Goal: Transaction & Acquisition: Purchase product/service

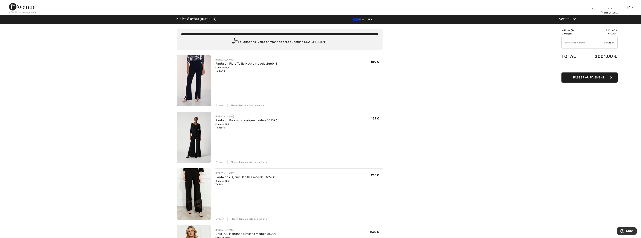
click at [220, 218] on div "Enlever" at bounding box center [219, 218] width 8 height 3
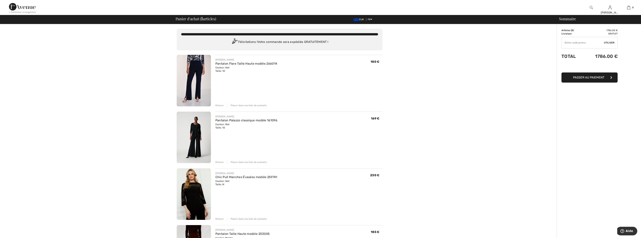
click at [218, 219] on div "Enlever" at bounding box center [219, 218] width 8 height 3
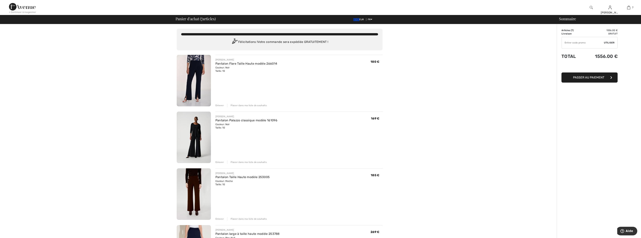
click at [220, 218] on div "Enlever" at bounding box center [219, 218] width 8 height 3
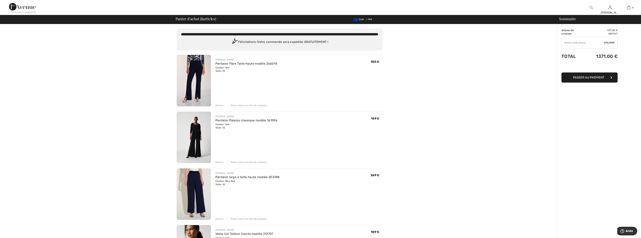
click at [196, 191] on img at bounding box center [194, 193] width 34 height 51
click at [194, 140] on img at bounding box center [194, 137] width 34 height 51
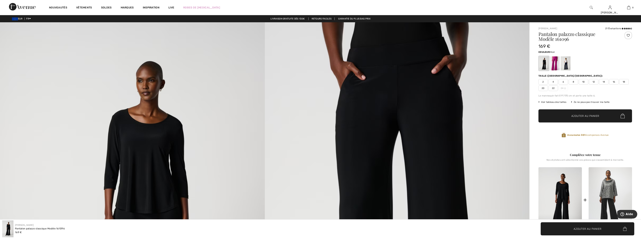
click at [415, 96] on img at bounding box center [397, 220] width 265 height 397
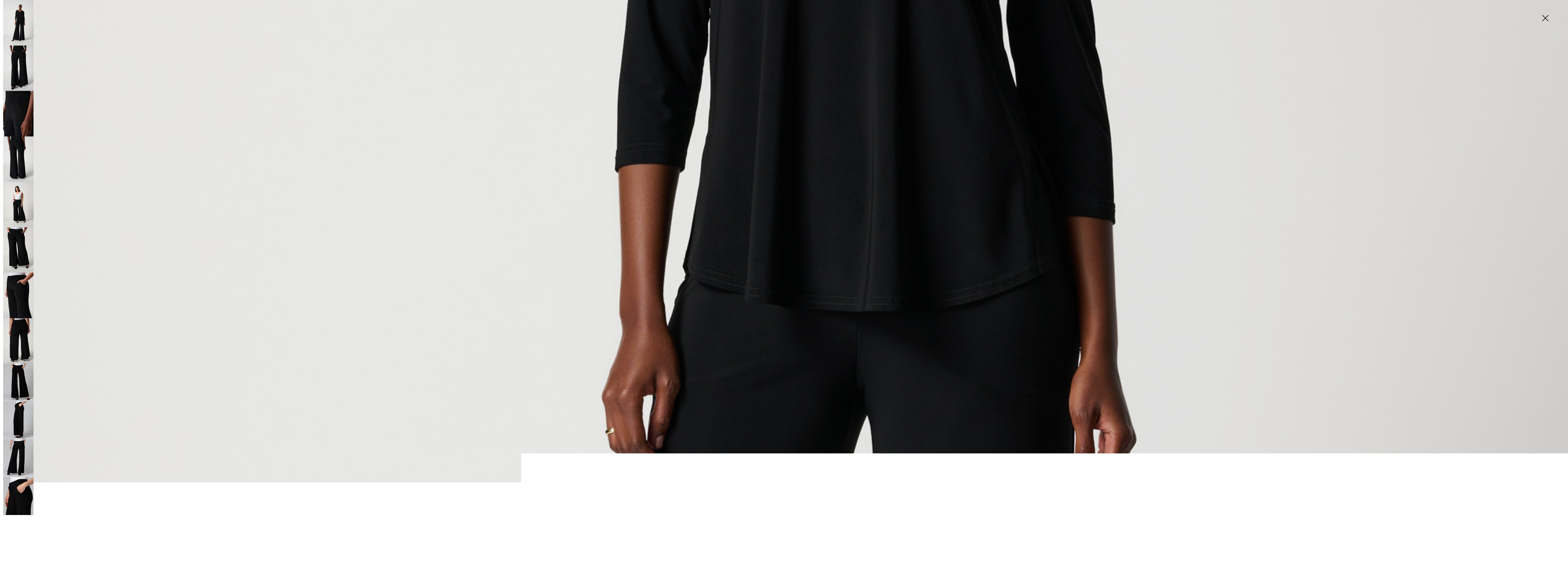
scroll to position [409, 0]
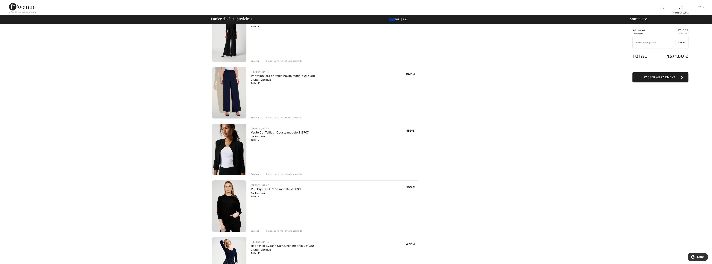
scroll to position [104, 0]
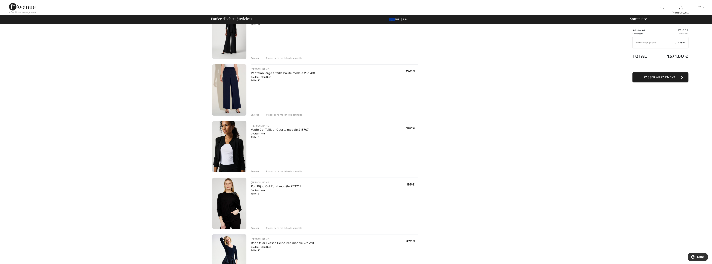
click at [231, 205] on img at bounding box center [229, 203] width 34 height 51
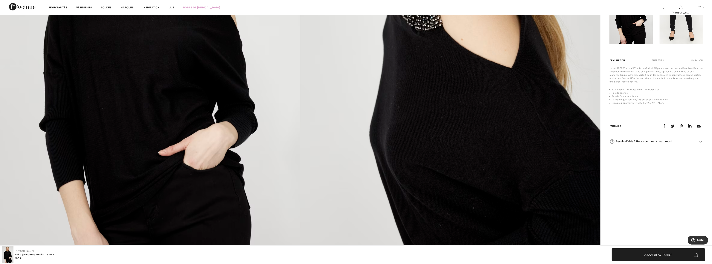
scroll to position [291, 0]
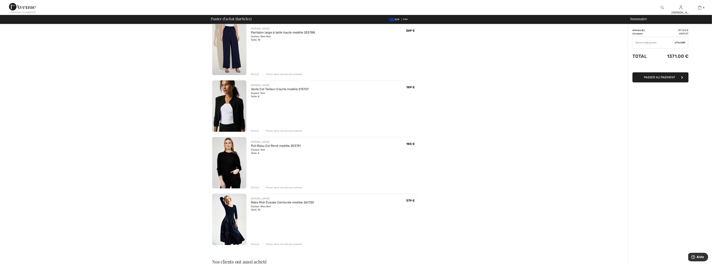
scroll to position [145, 0]
click at [254, 186] on div "Enlever" at bounding box center [255, 186] width 8 height 3
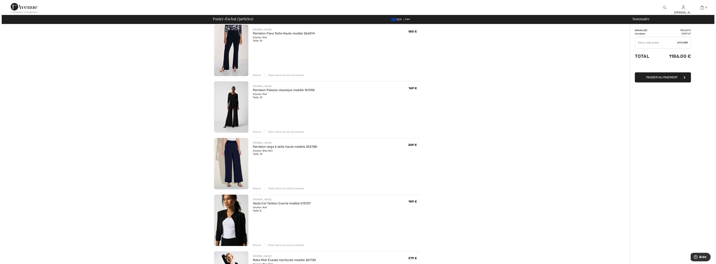
scroll to position [0, 0]
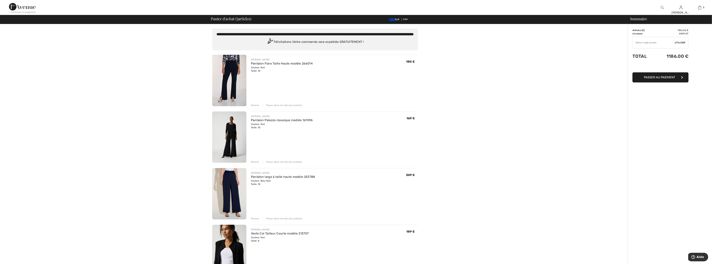
click at [254, 104] on div "Enlever" at bounding box center [255, 105] width 8 height 3
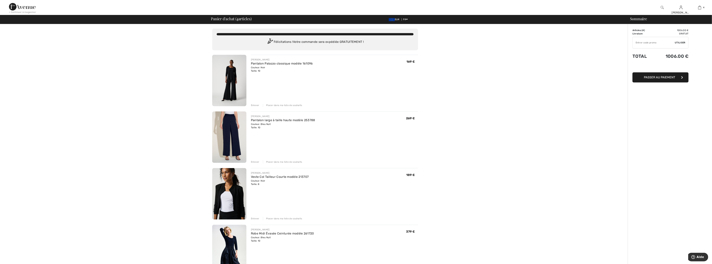
click at [254, 218] on div "Enlever" at bounding box center [255, 218] width 8 height 3
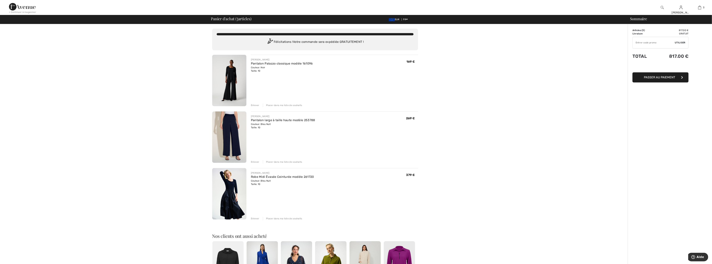
click at [664, 10] on div at bounding box center [662, 7] width 19 height 15
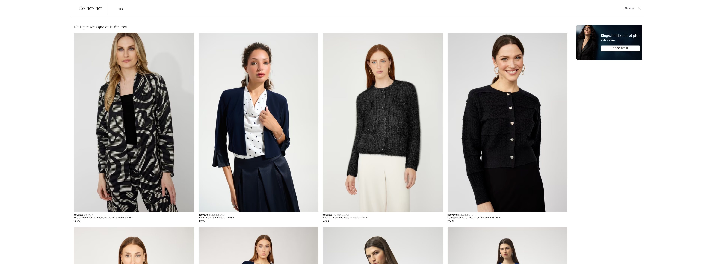
type input "p"
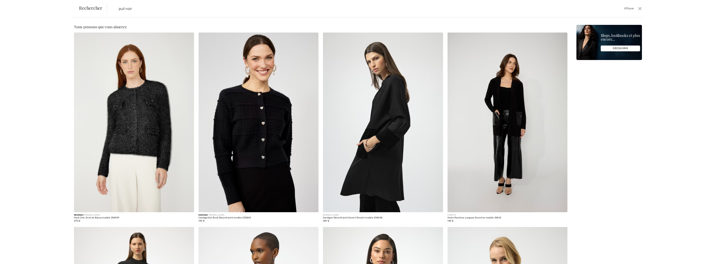
type input "pull noir"
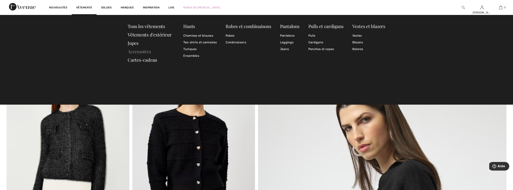
click at [139, 52] on link "Accessoires" at bounding box center [139, 51] width 23 height 6
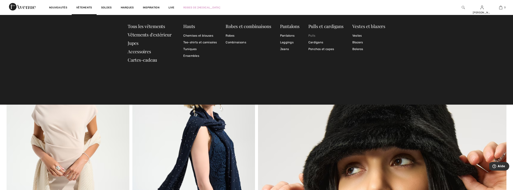
click at [313, 35] on link "Pulls" at bounding box center [325, 35] width 35 height 7
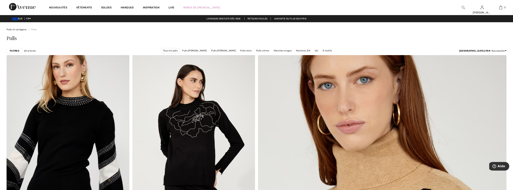
click at [10, 51] on strong "Filtres" at bounding box center [15, 50] width 10 height 3
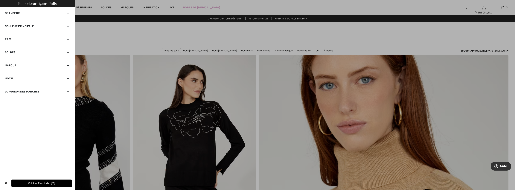
click at [37, 28] on div "Couleur Principale" at bounding box center [37, 26] width 69 height 13
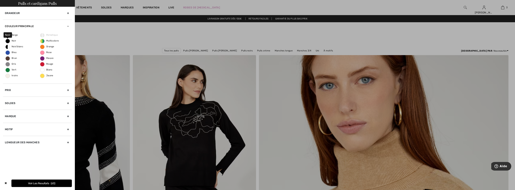
click at [13, 40] on span "Noir" at bounding box center [11, 41] width 10 height 3
click at [0, 0] on input "Noir" at bounding box center [0, 0] width 0 height 0
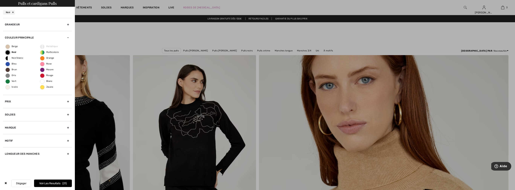
click at [59, 183] on button "Voir les resultats 21" at bounding box center [53, 183] width 38 height 7
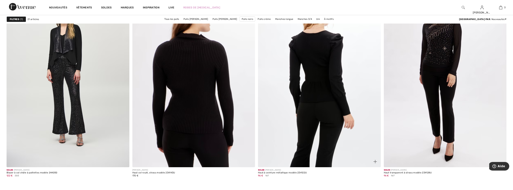
scroll to position [1123, 0]
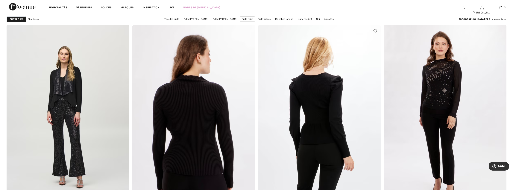
click at [322, 107] on img at bounding box center [319, 117] width 123 height 184
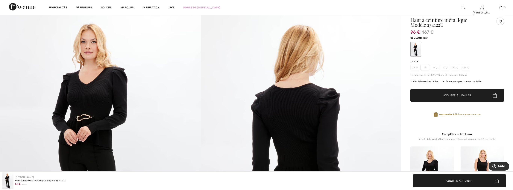
scroll to position [15, 0]
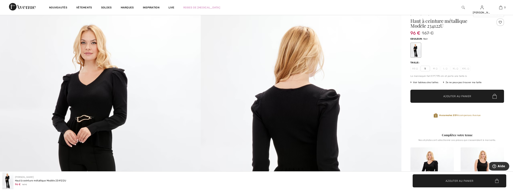
click at [426, 69] on span "S" at bounding box center [424, 69] width 9 height 6
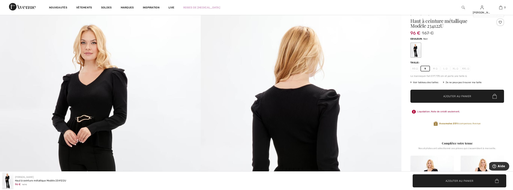
click at [439, 96] on span "✔ Ajouté au panier" at bounding box center [451, 97] width 29 height 4
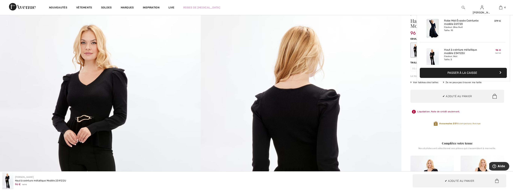
scroll to position [70, 0]
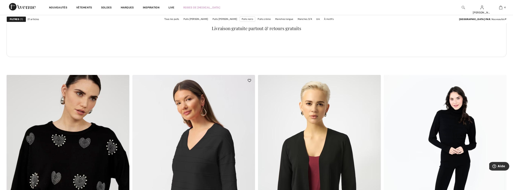
scroll to position [885, 0]
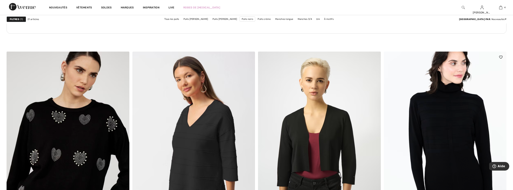
click at [440, 118] on img at bounding box center [445, 144] width 123 height 184
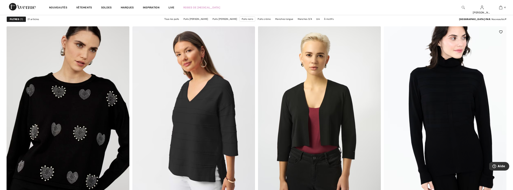
scroll to position [960, 0]
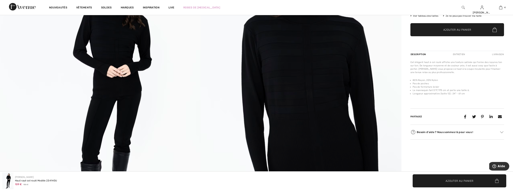
scroll to position [30, 0]
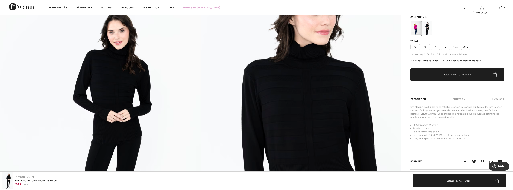
click at [427, 47] on span "S" at bounding box center [424, 47] width 9 height 6
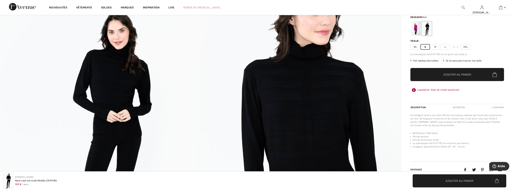
click at [439, 71] on span "✔ Ajouté au panier Ajouter au panier" at bounding box center [457, 74] width 94 height 13
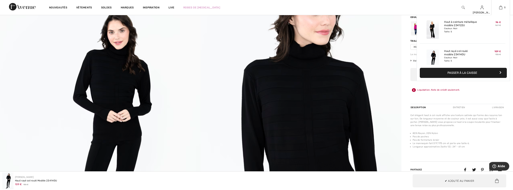
scroll to position [99, 0]
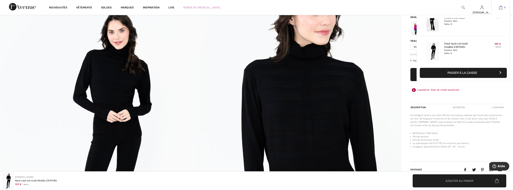
click at [500, 7] on img at bounding box center [500, 7] width 3 height 4
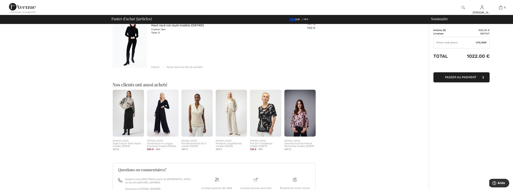
scroll to position [270, 0]
